Goal: Task Accomplishment & Management: Use online tool/utility

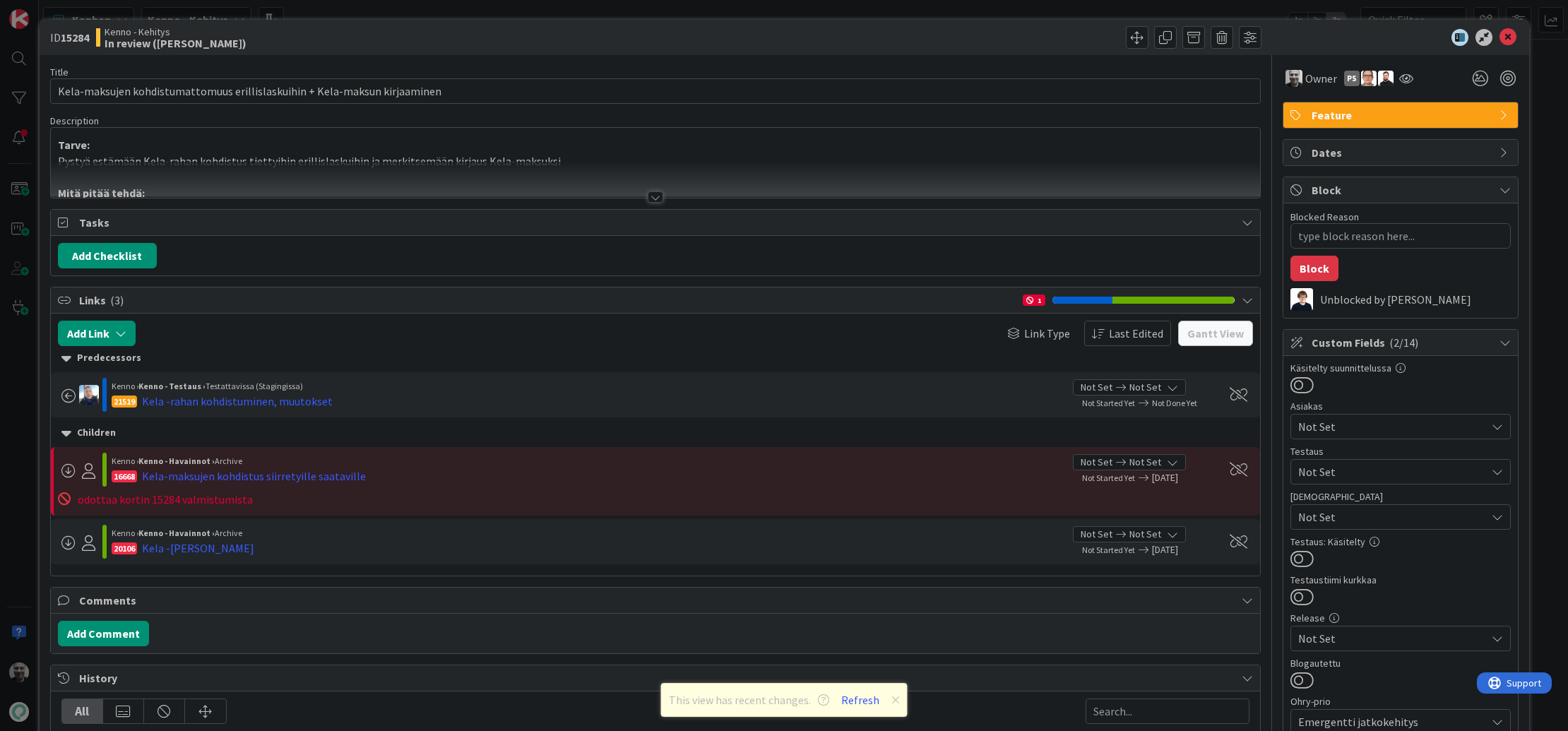
click at [656, 200] on div at bounding box center [655, 197] width 15 height 11
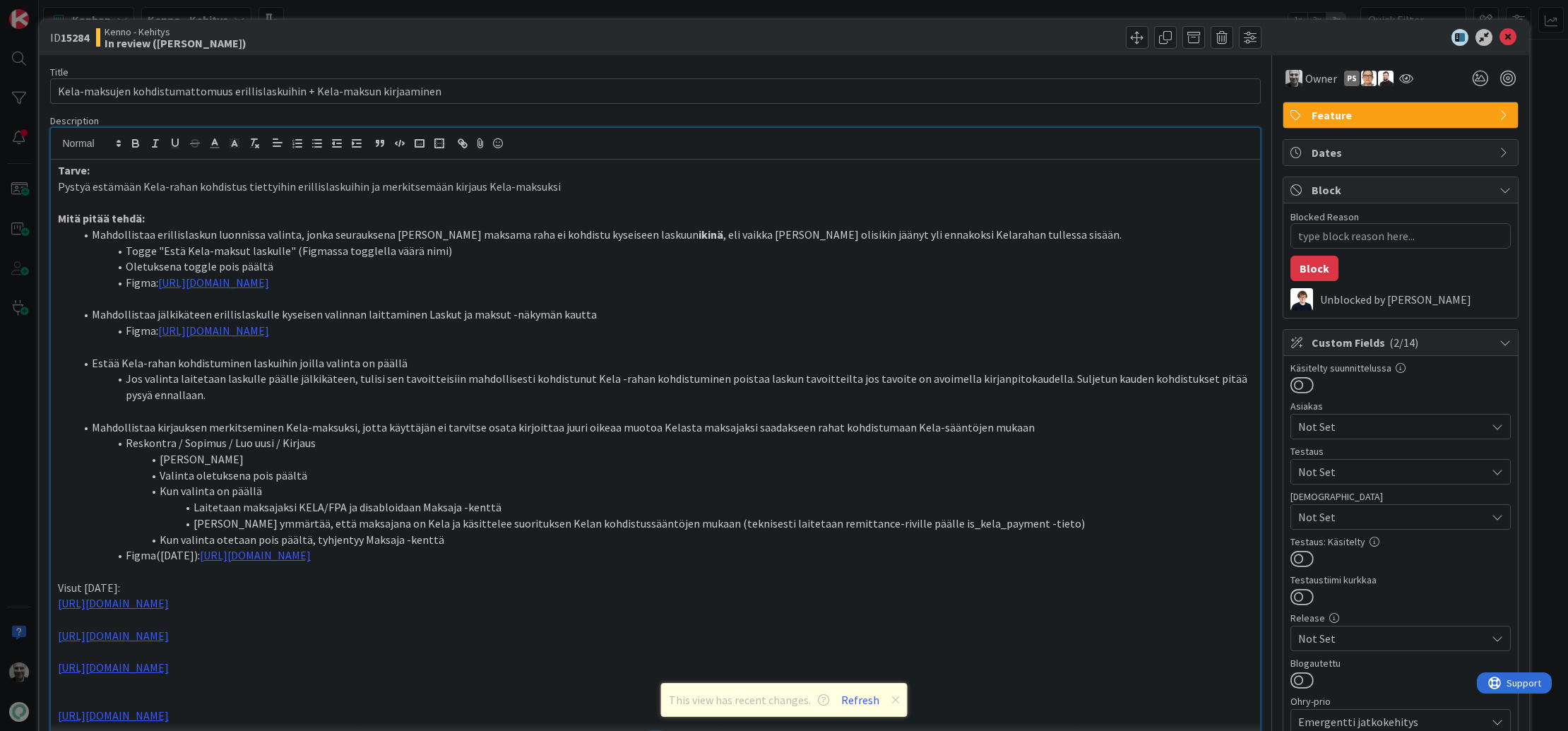
type textarea "x"
click at [865, 700] on button "Refresh" at bounding box center [860, 700] width 48 height 18
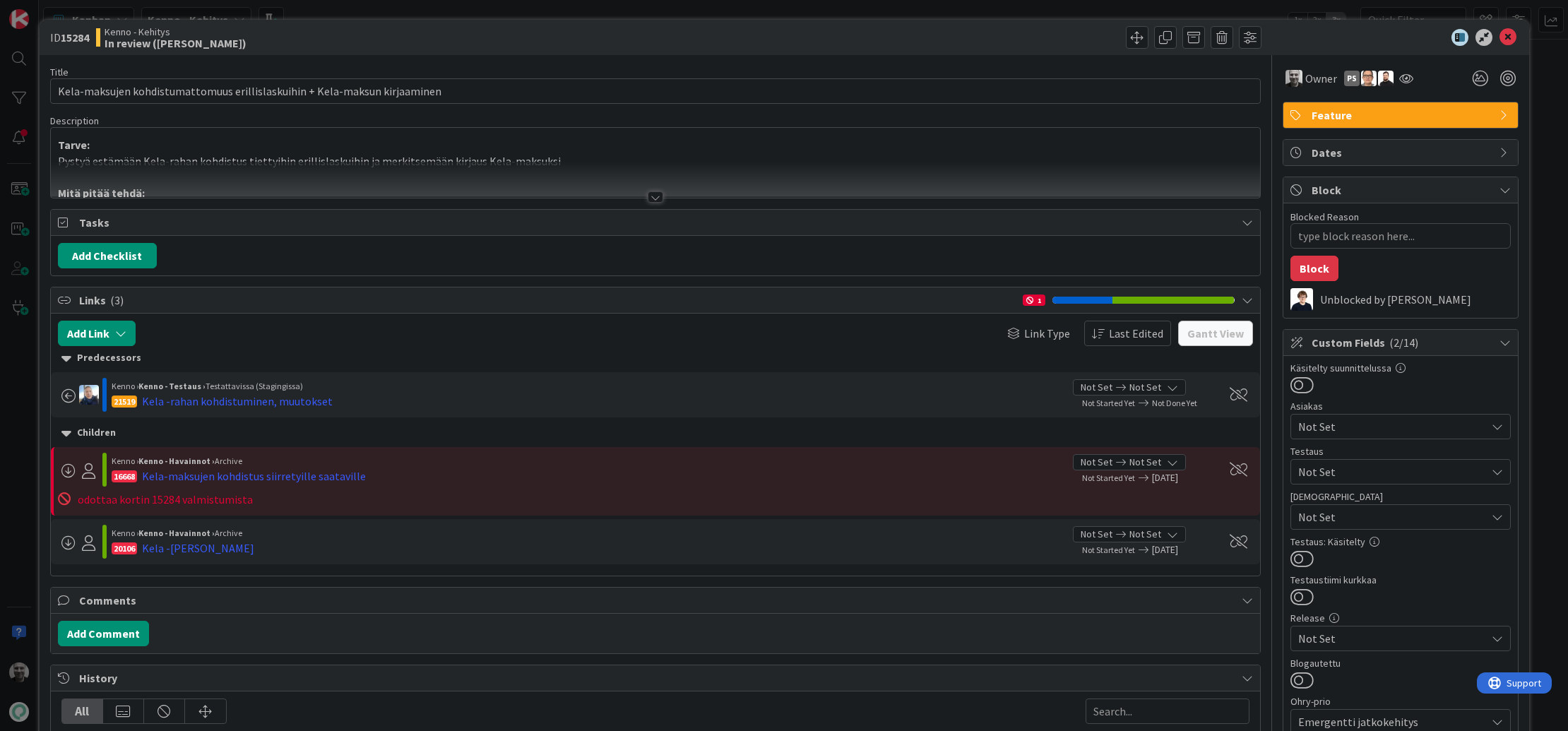
type textarea "x"
click at [657, 195] on div at bounding box center [655, 197] width 15 height 11
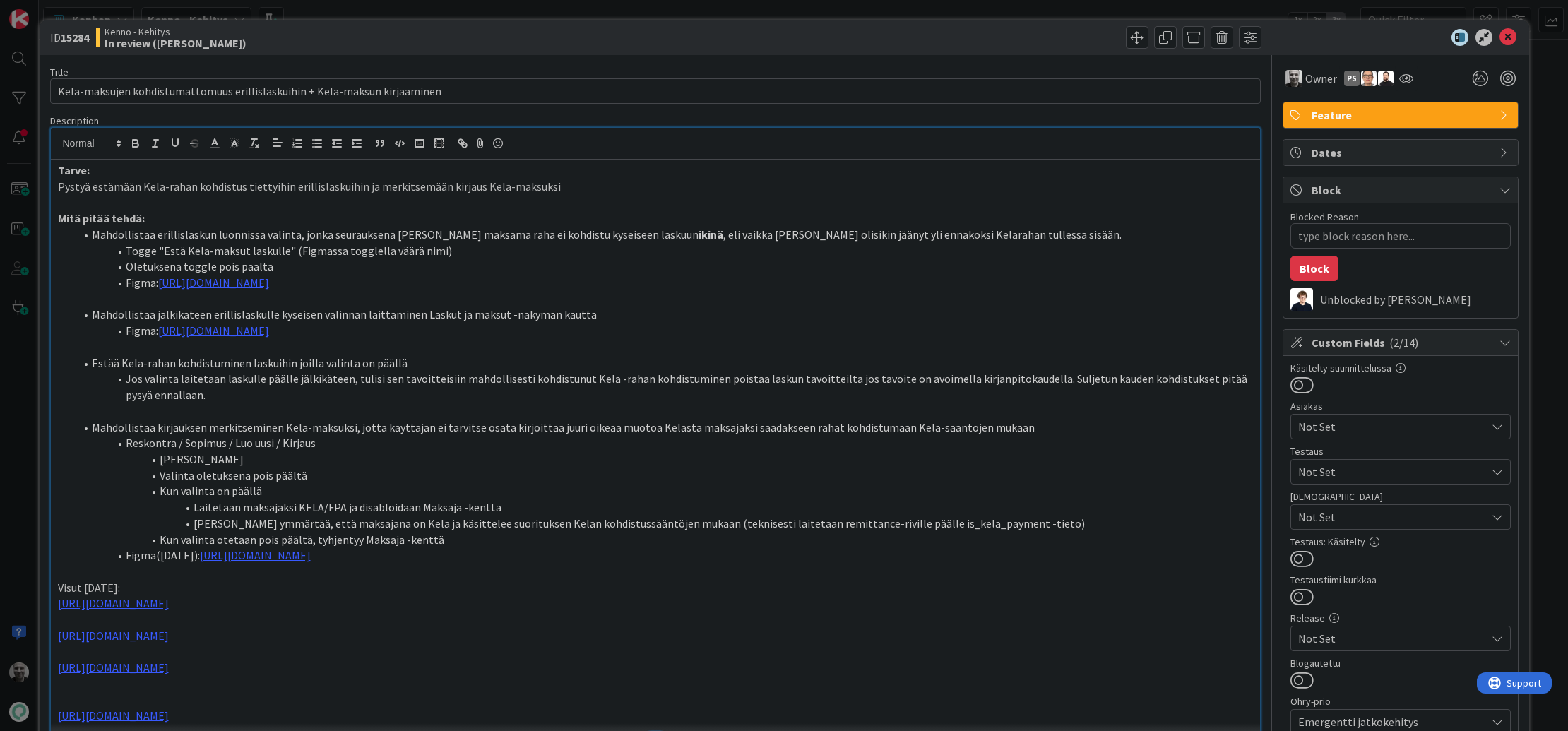
click at [1053, 10] on div "ID 15284 Kenno - Kehitys In review (kipi) Title 74 / 128 Kela-maksujen kohdistu…" at bounding box center [784, 366] width 1568 height 731
